Goal: Check status: Check status

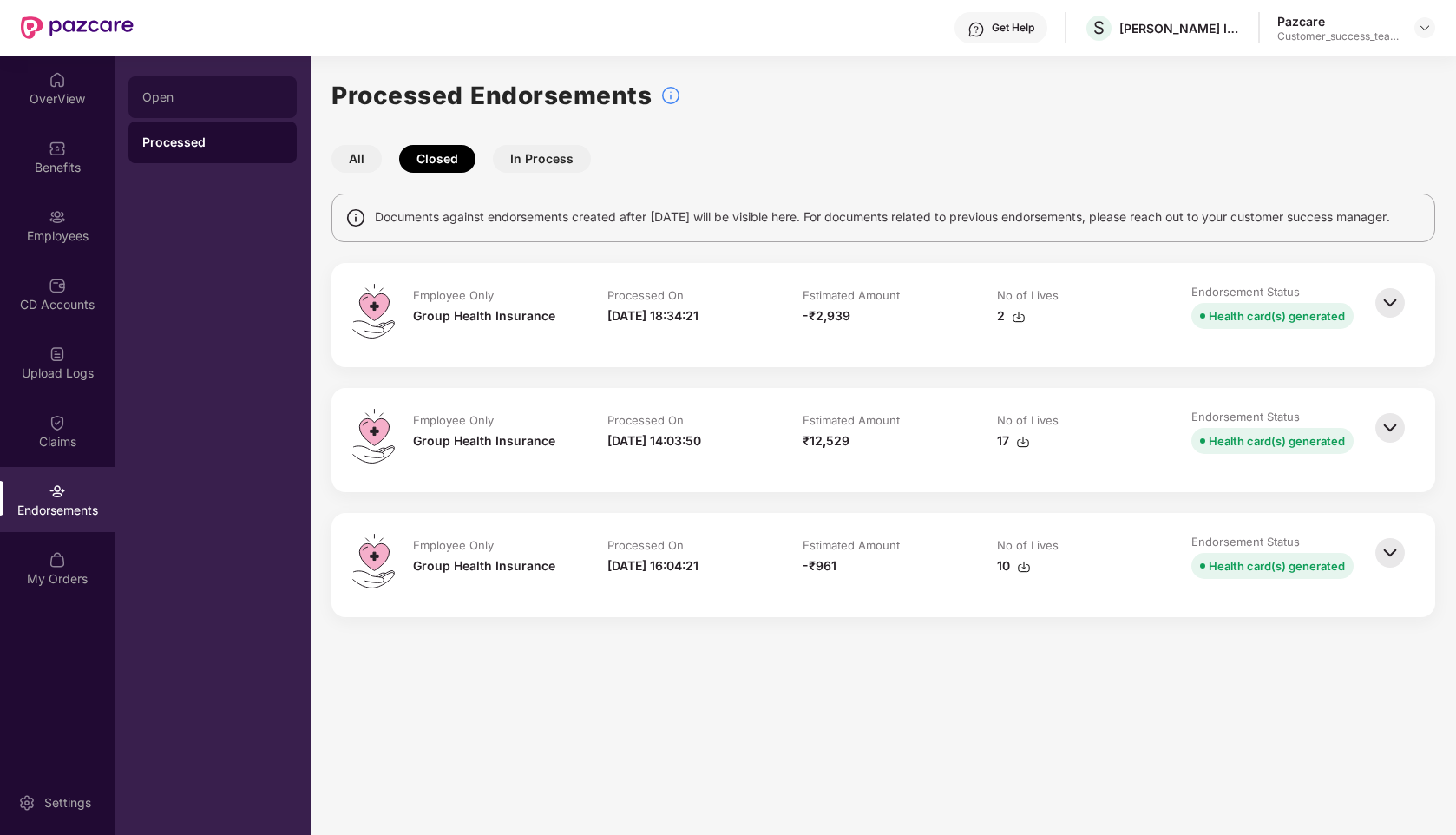
click at [200, 95] on div "Open" at bounding box center [212, 96] width 140 height 14
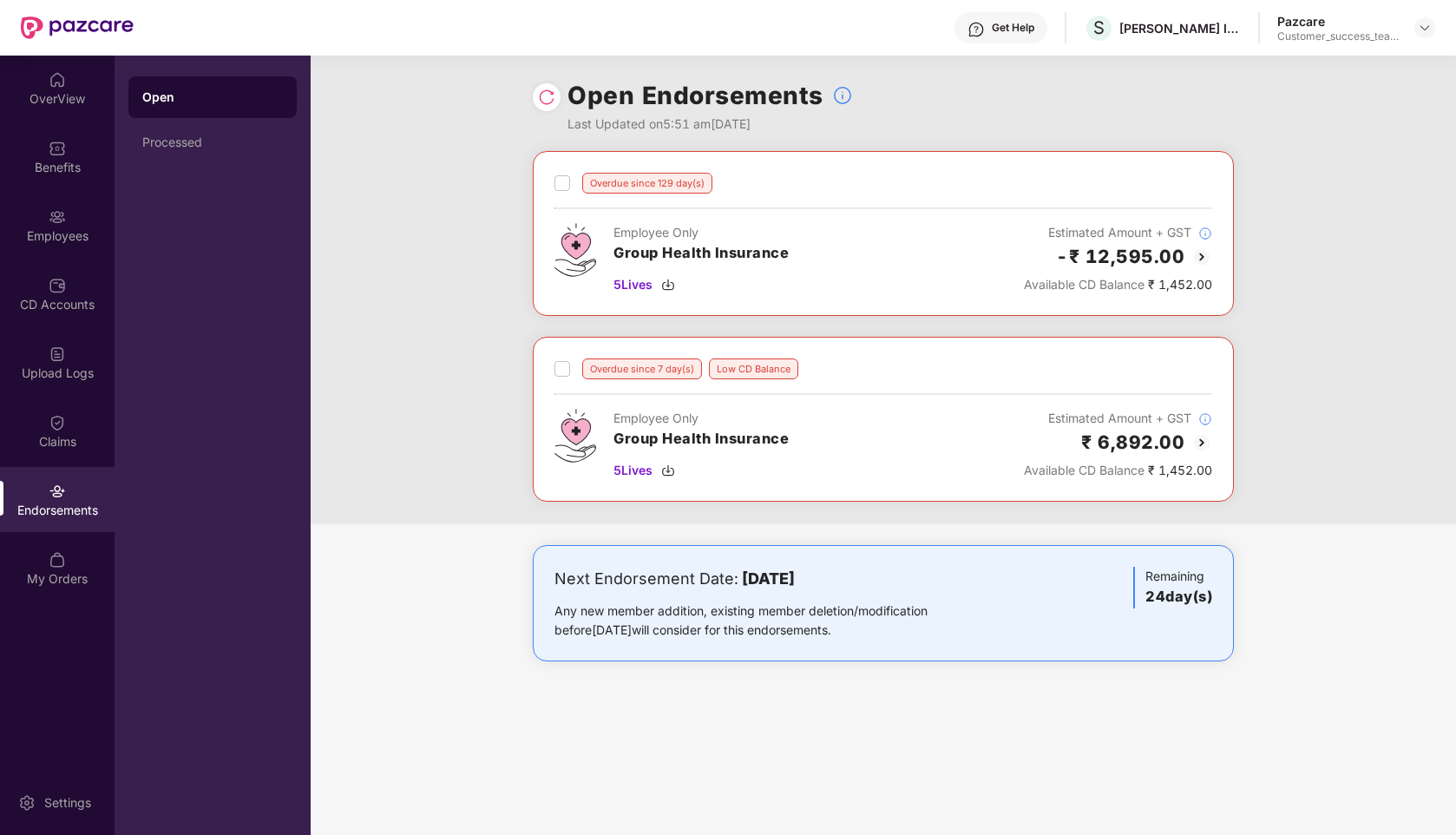
click at [1200, 255] on img at bounding box center [1202, 257] width 21 height 21
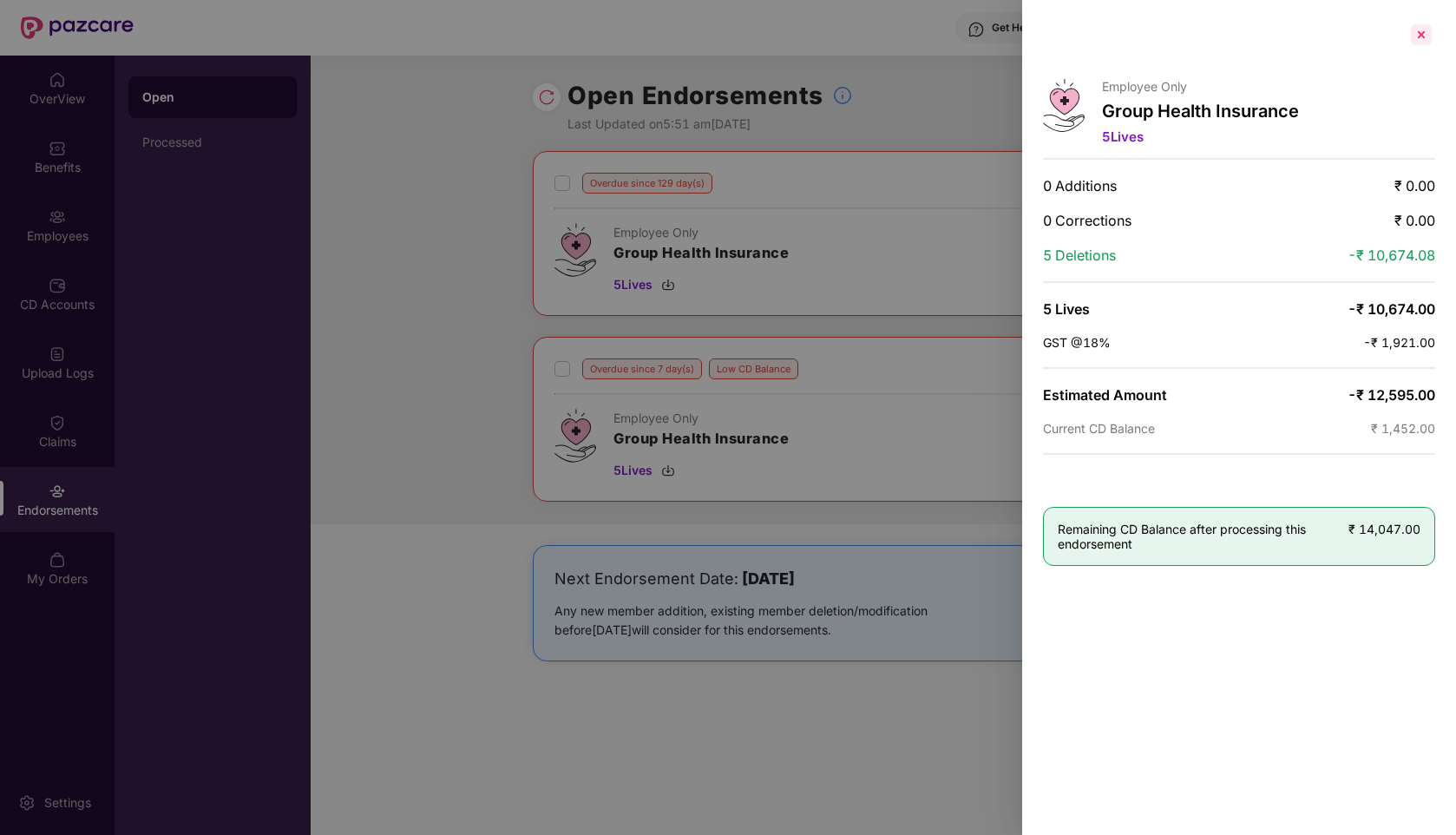
click at [1427, 31] on div at bounding box center [1421, 35] width 28 height 28
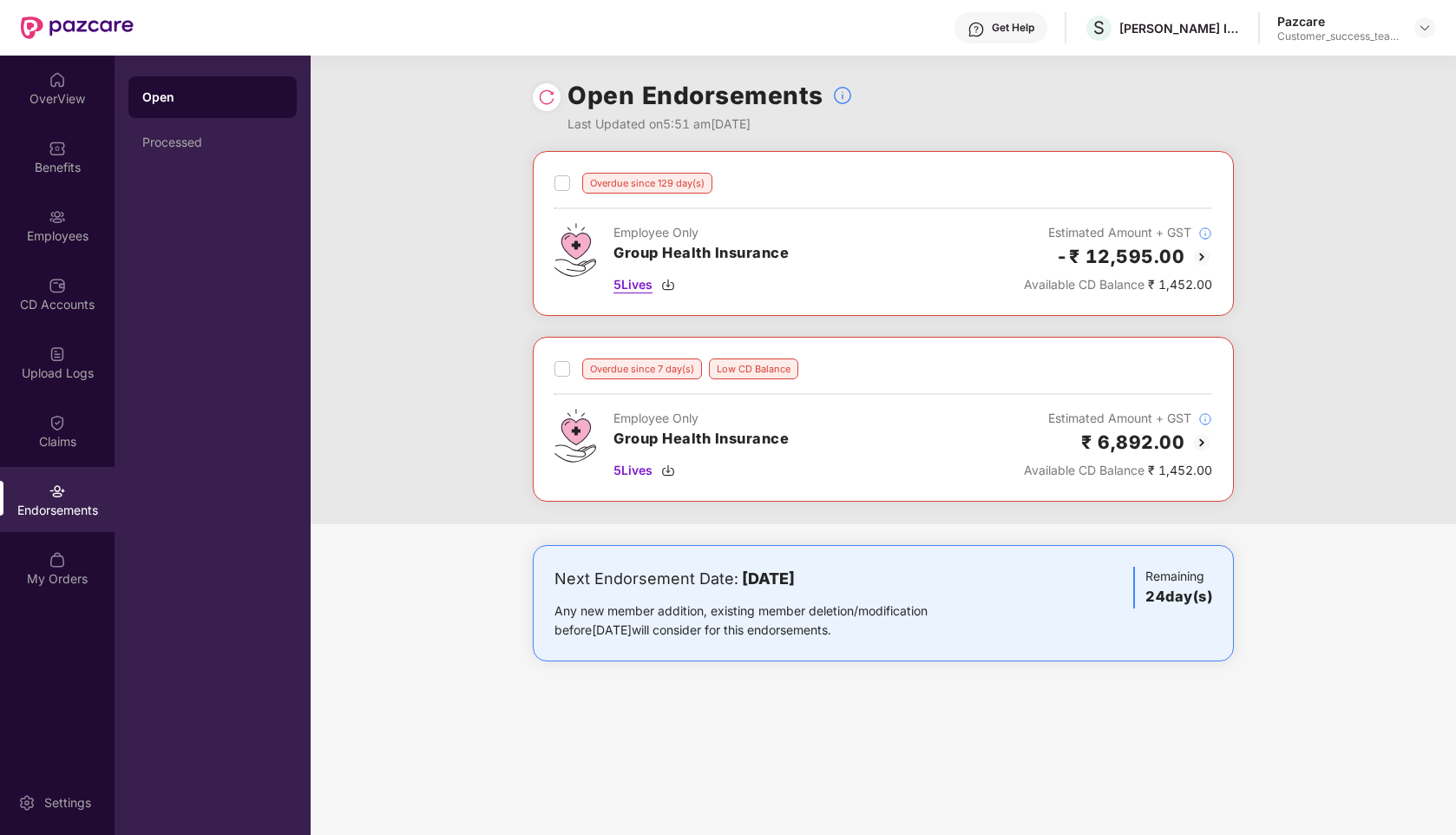
click at [628, 284] on span "5 Lives" at bounding box center [633, 284] width 39 height 19
click at [161, 138] on div "Processed" at bounding box center [212, 142] width 140 height 14
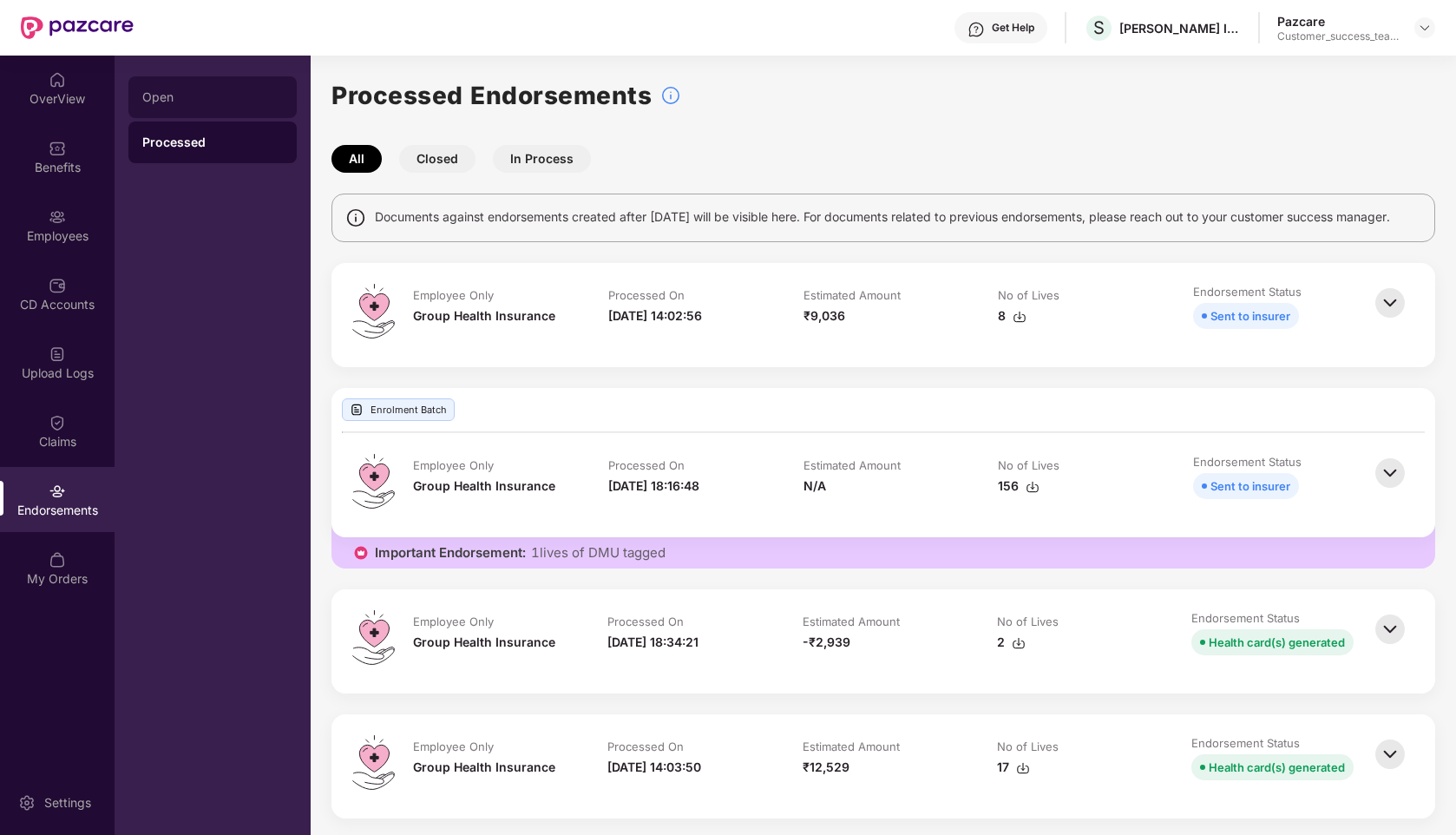
click at [174, 101] on div "Open" at bounding box center [212, 96] width 140 height 14
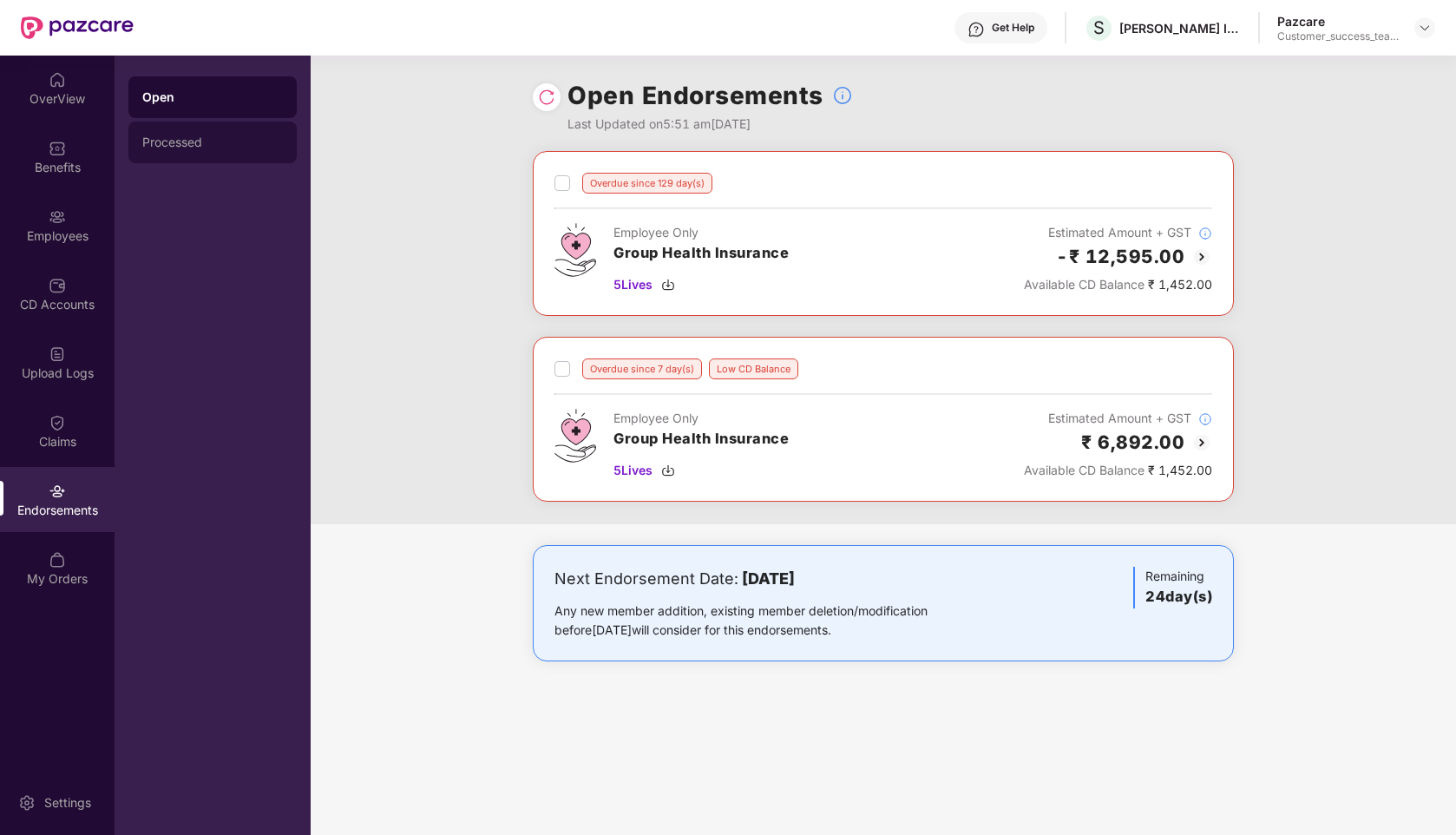
click at [216, 153] on div "Processed" at bounding box center [213, 141] width 169 height 41
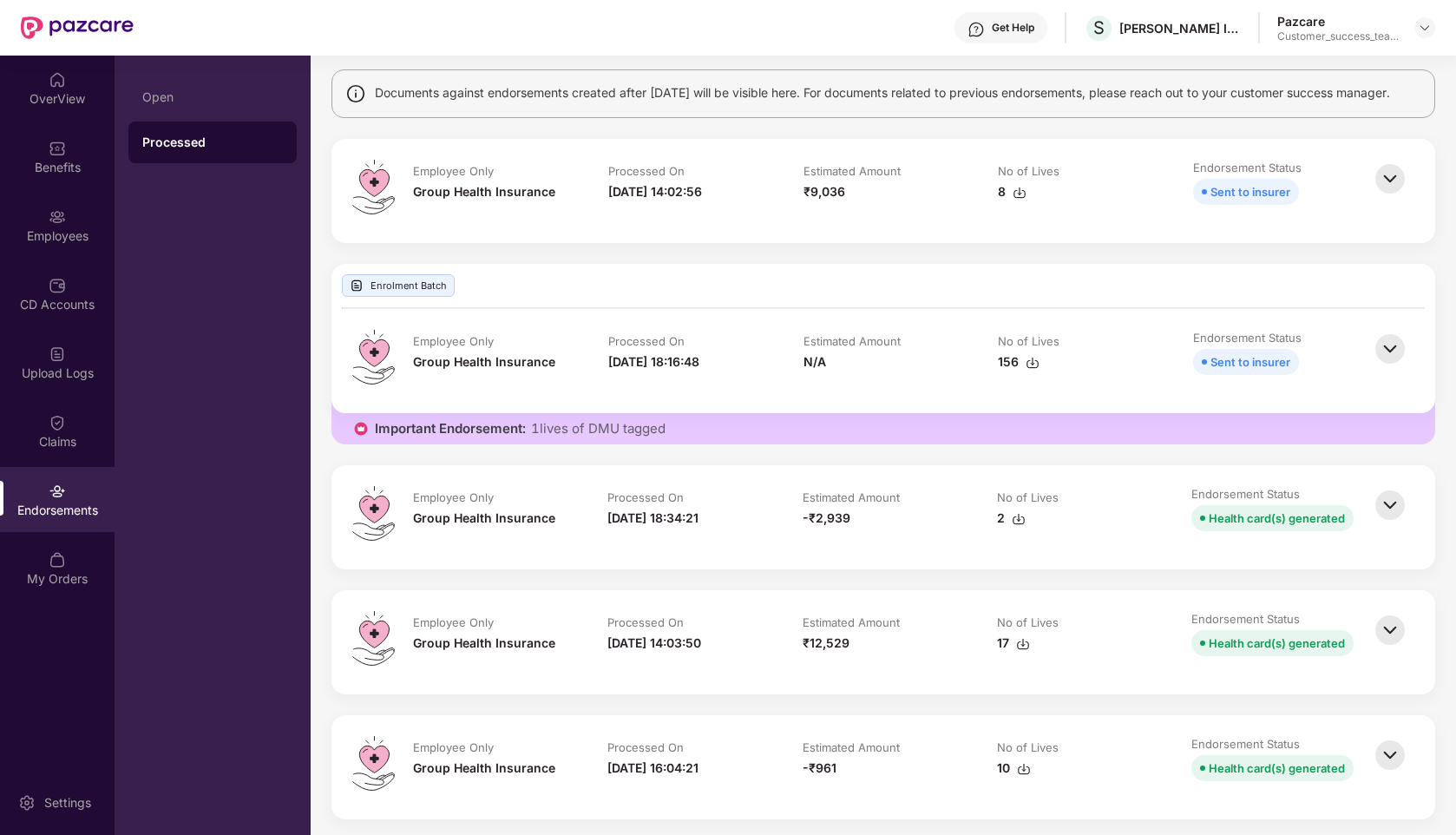
scroll to position [146, 0]
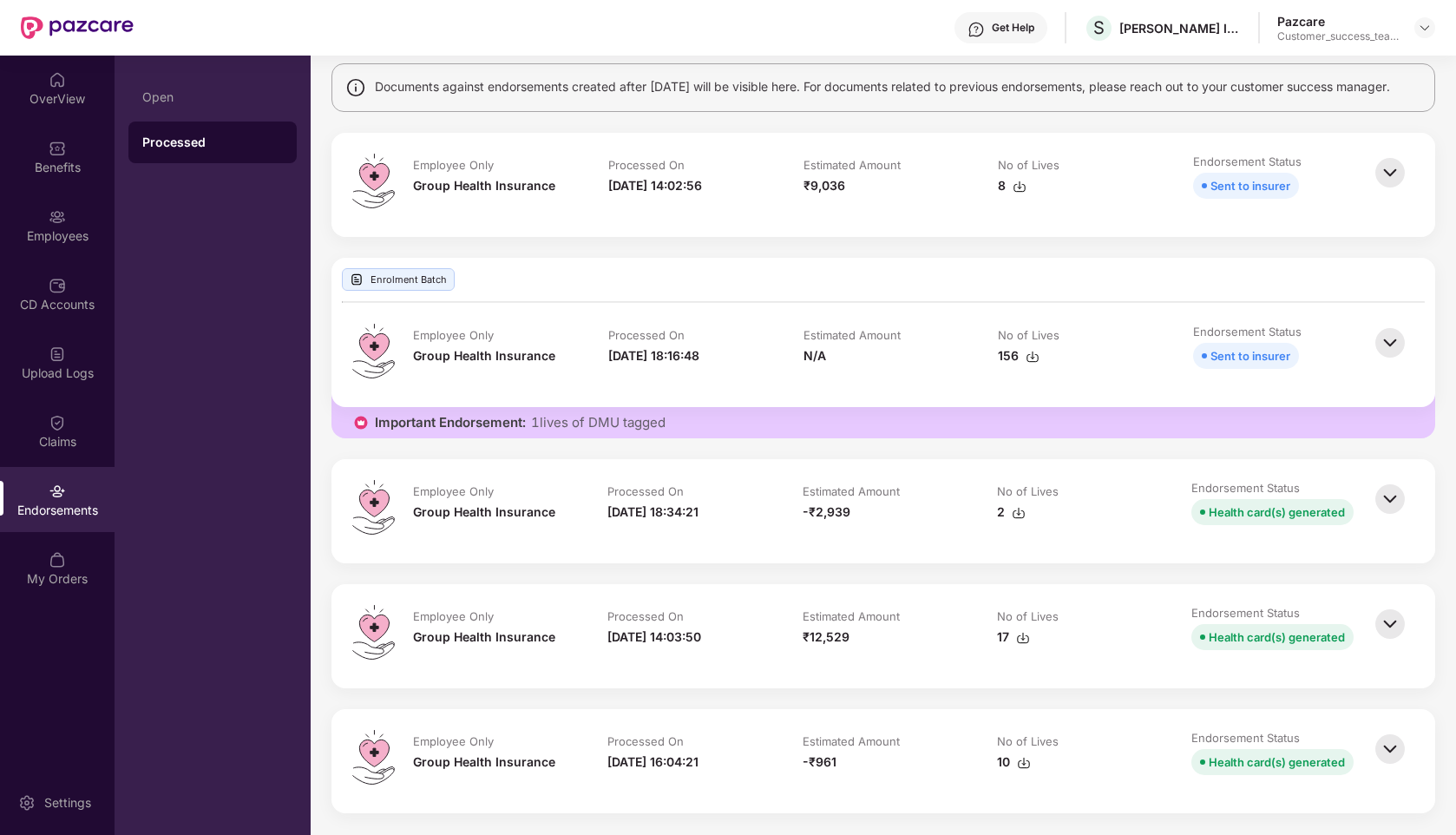
click at [1380, 742] on img at bounding box center [1391, 750] width 39 height 39
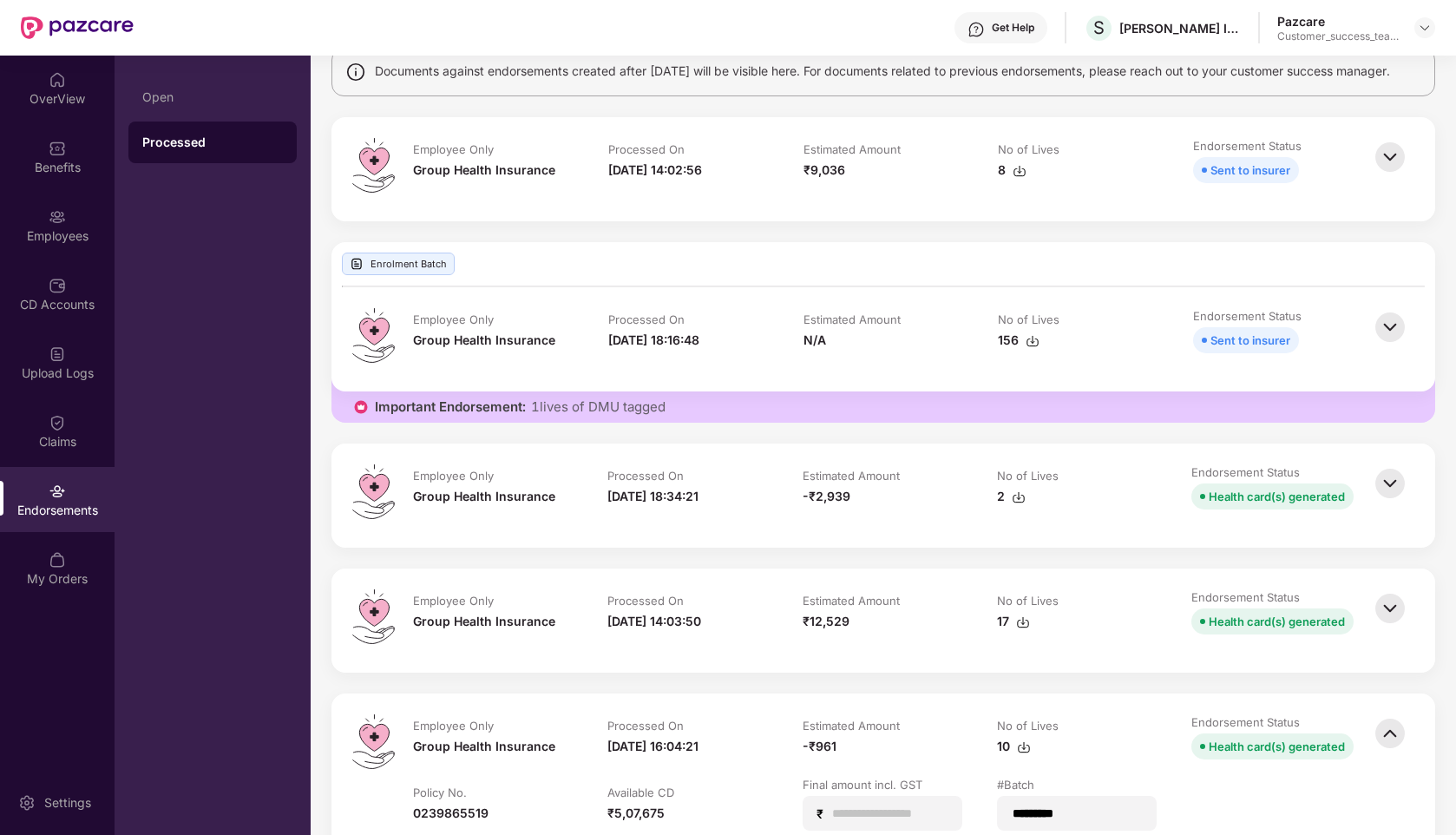
click at [1379, 741] on img at bounding box center [1391, 734] width 39 height 39
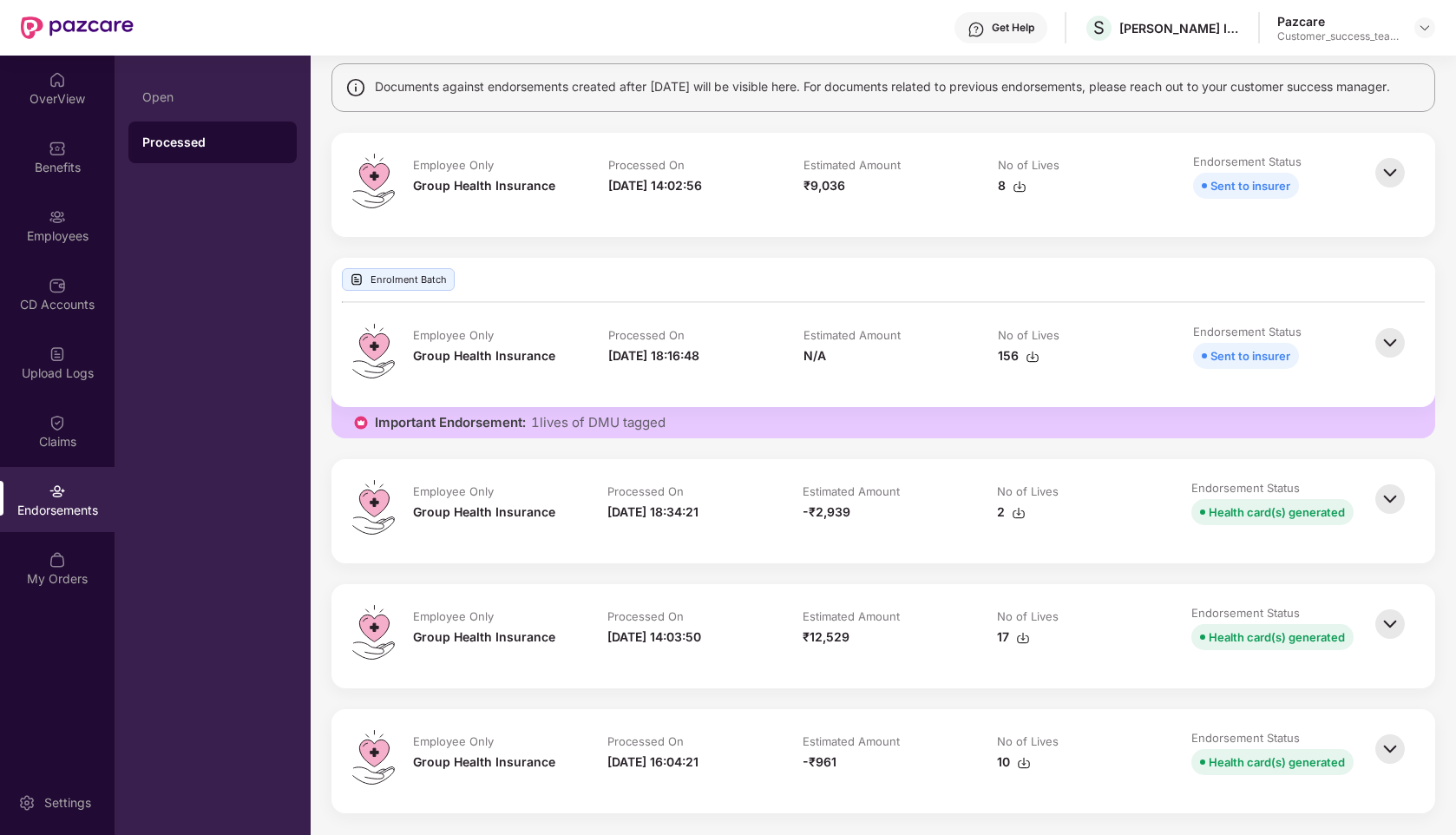
scroll to position [0, 0]
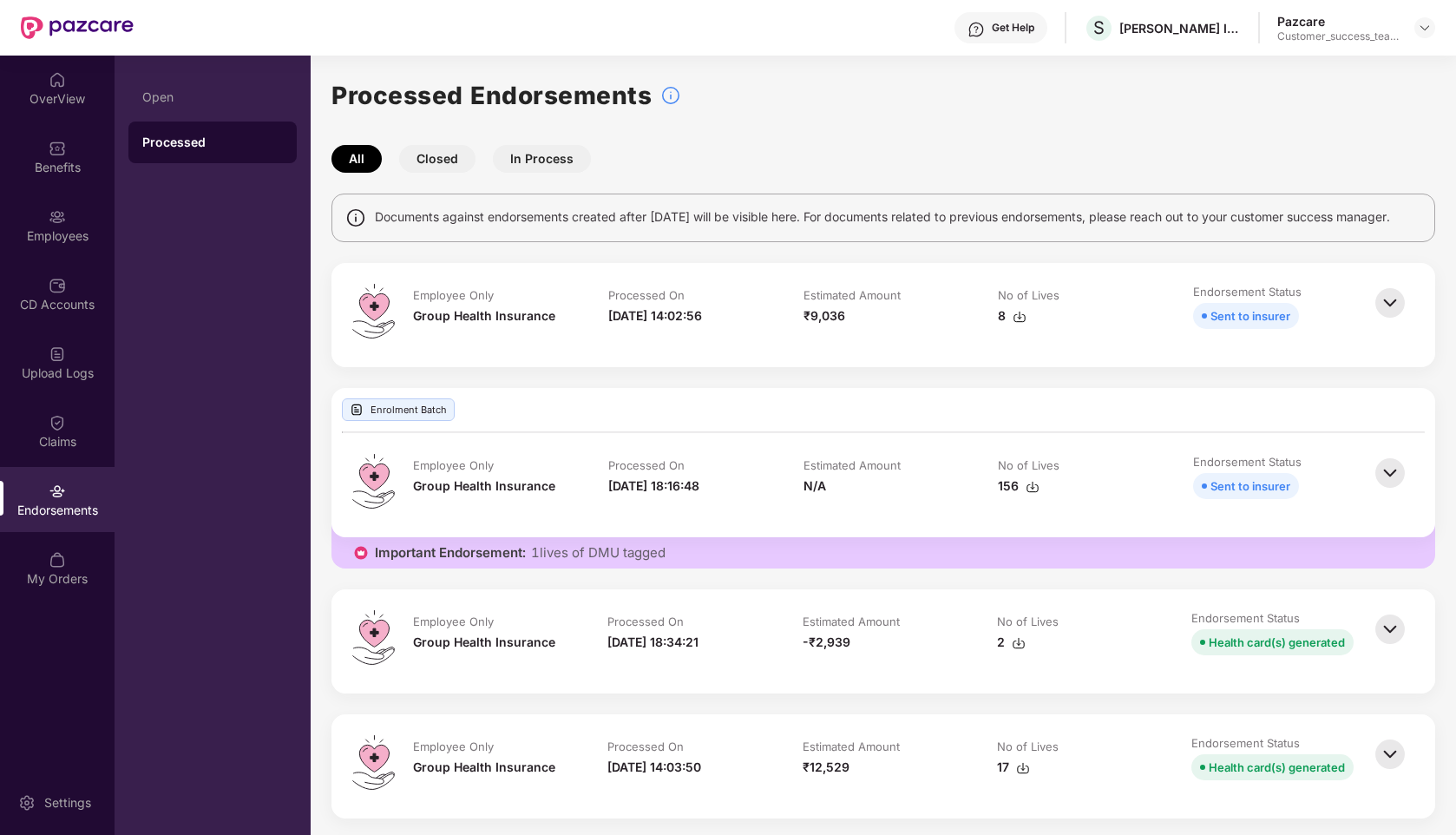
click at [435, 162] on button "Closed" at bounding box center [437, 159] width 76 height 28
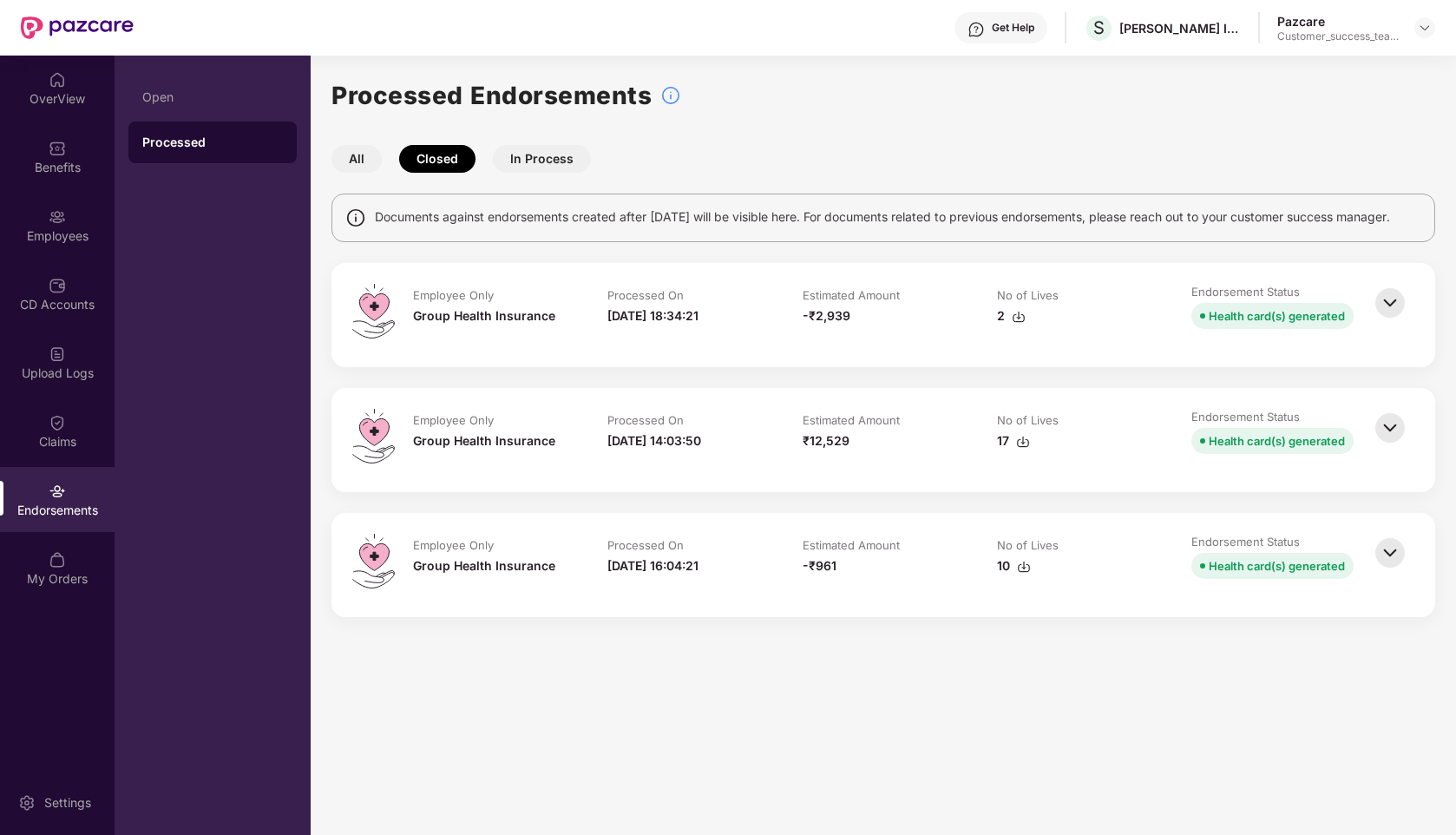
click at [539, 157] on button "In Process" at bounding box center [541, 159] width 98 height 28
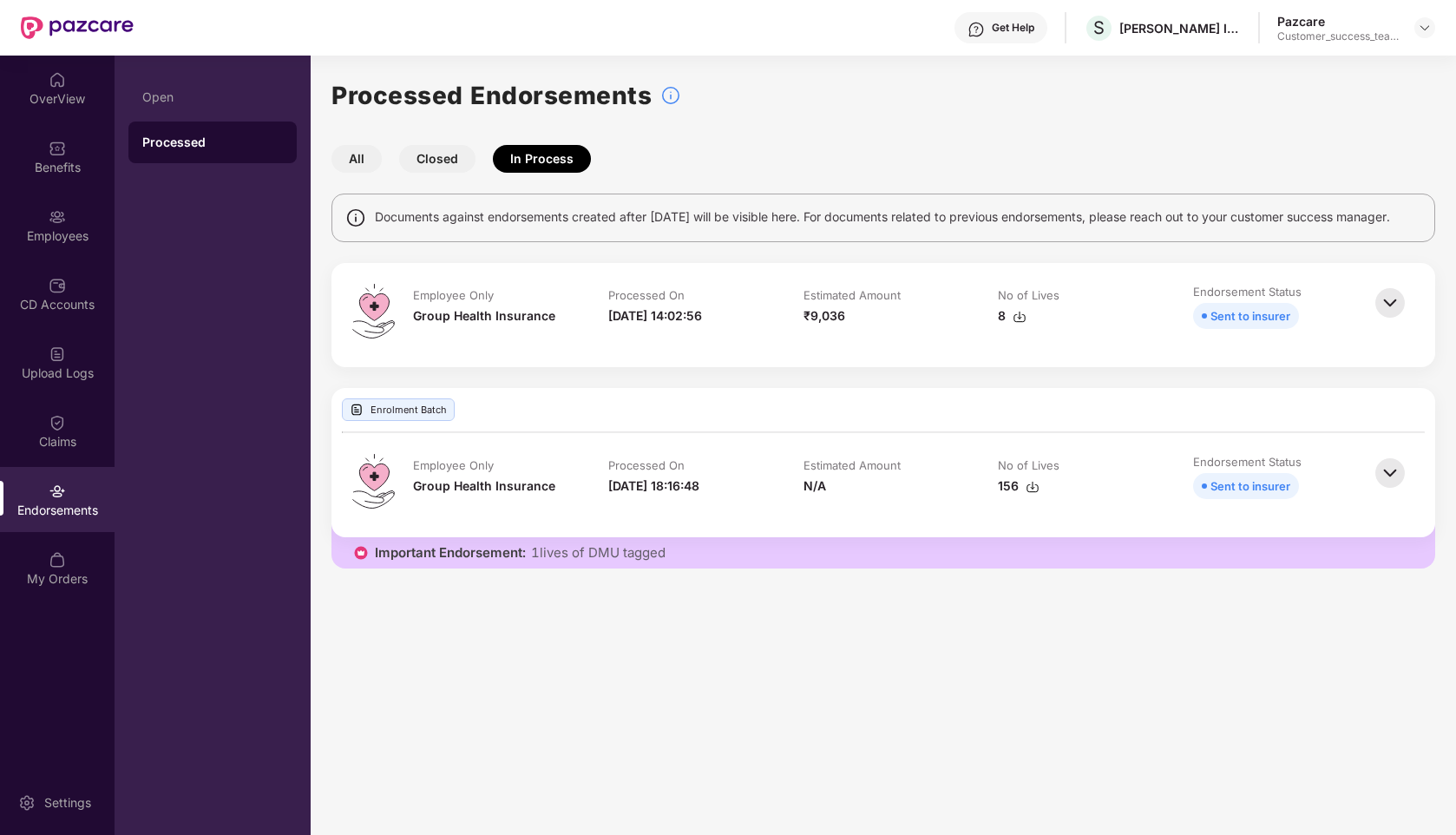
click at [372, 156] on button "All" at bounding box center [356, 159] width 50 height 28
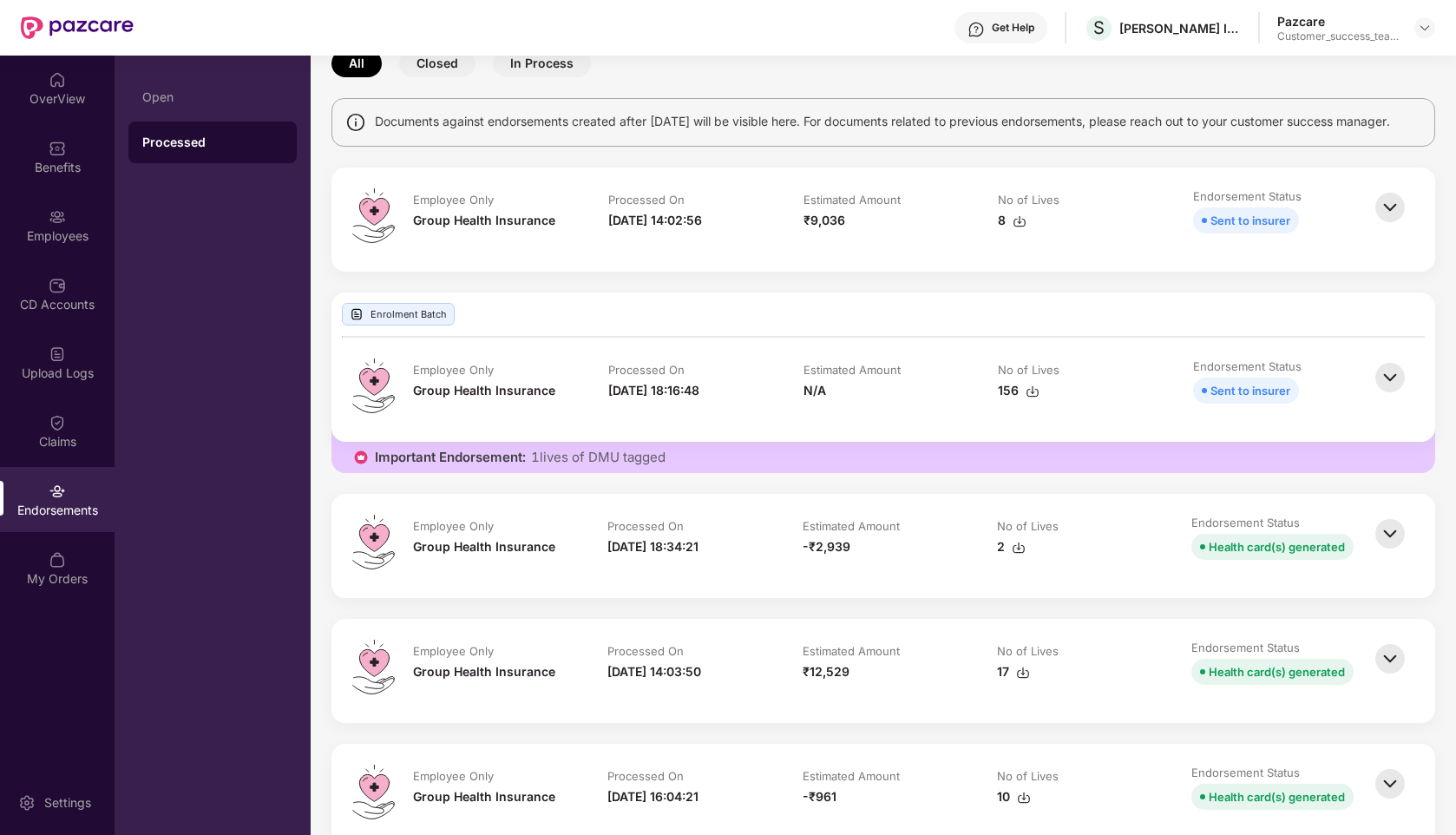
scroll to position [84, 0]
